Goal: Transaction & Acquisition: Book appointment/travel/reservation

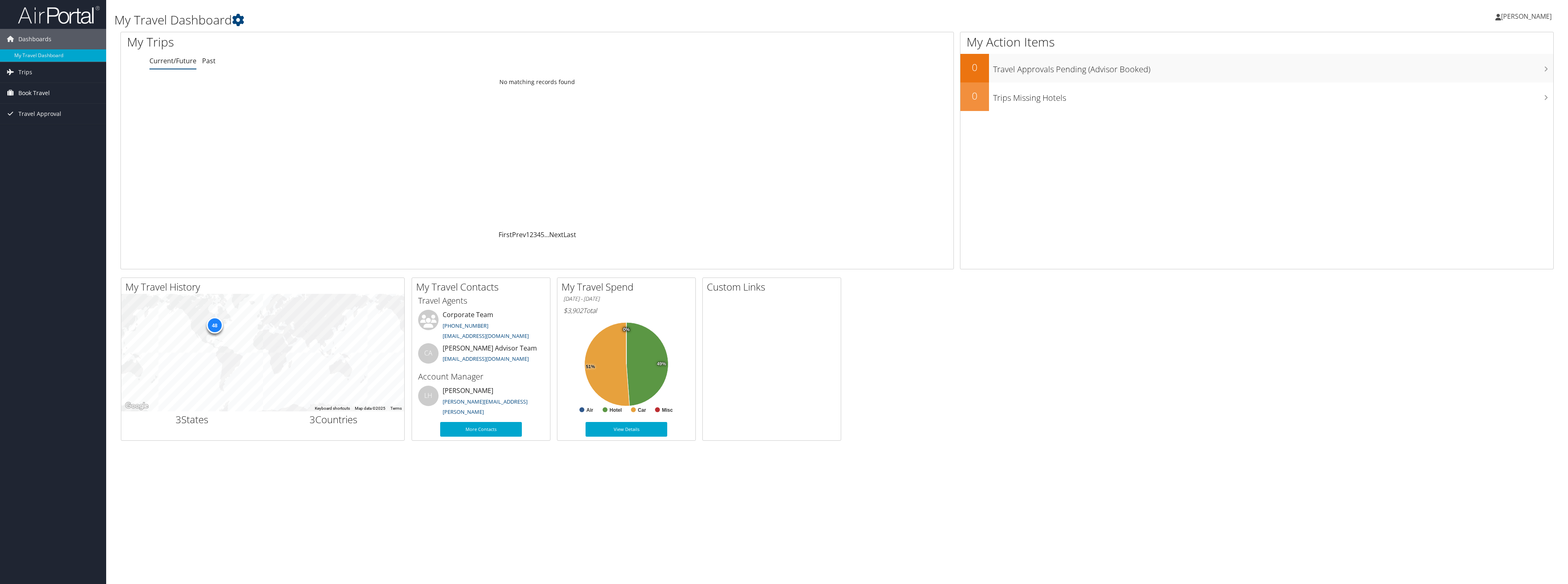
click at [71, 99] on link "Book Travel" at bounding box center [53, 93] width 106 height 21
click at [74, 133] on link "Book/Manage Online Trips" at bounding box center [53, 134] width 106 height 12
